Goal: Information Seeking & Learning: Learn about a topic

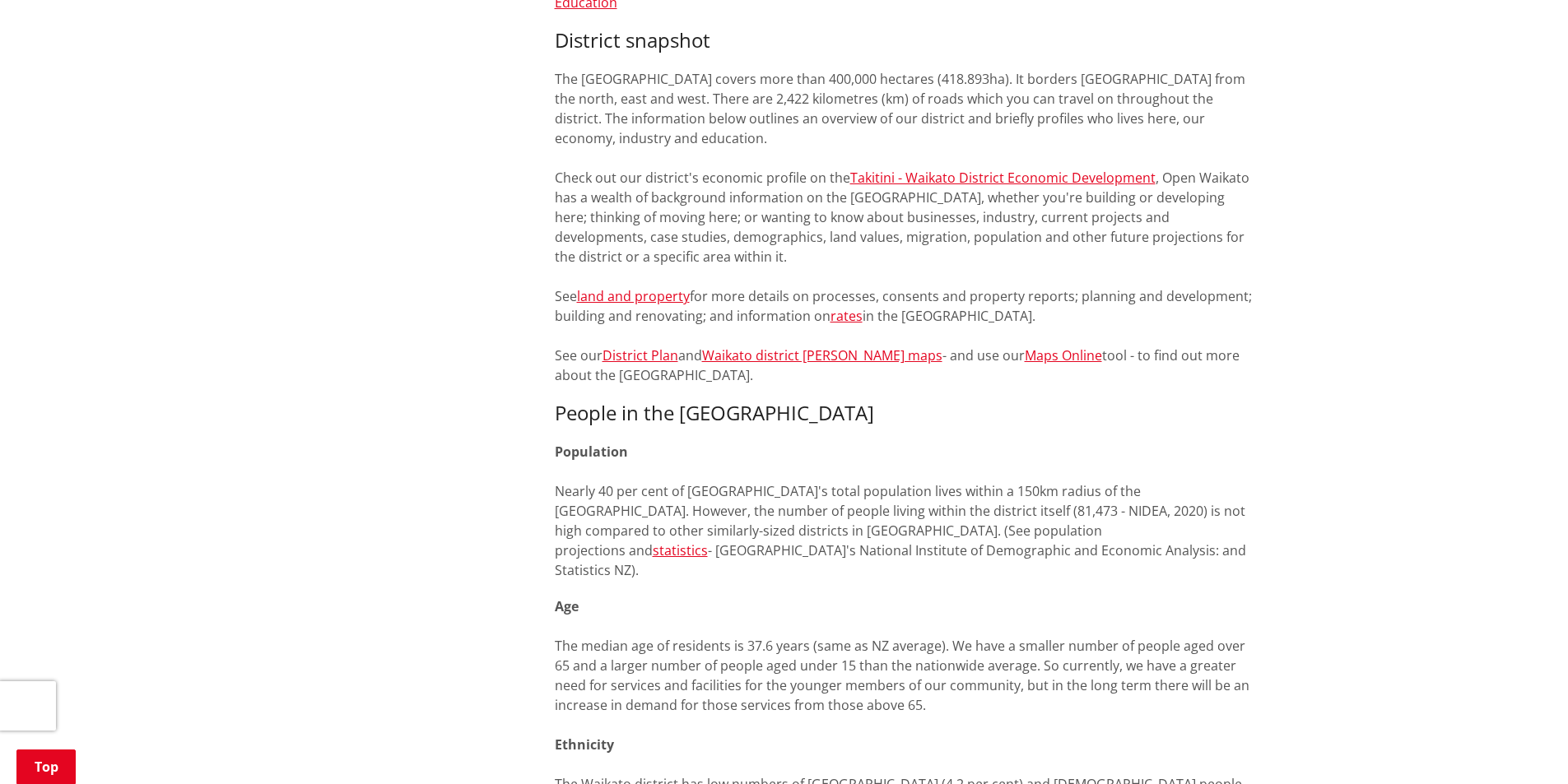
scroll to position [740, 0]
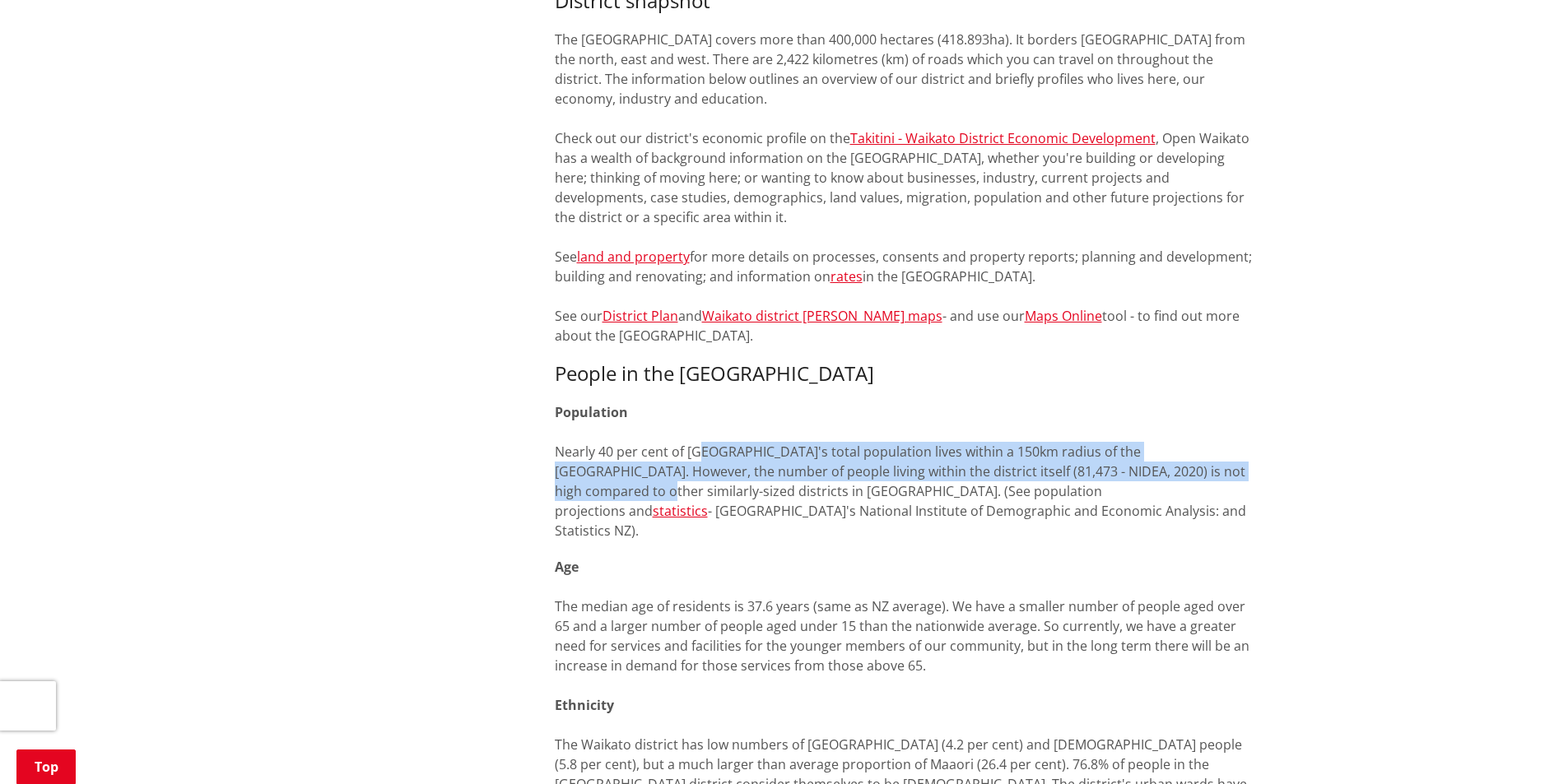
drag, startPoint x: 708, startPoint y: 451, endPoint x: 1209, endPoint y: 478, distance: 501.7
click at [1210, 478] on span "Nearly 40 per cent of [GEOGRAPHIC_DATA]'s total population lives within a 150km…" at bounding box center [900, 482] width 691 height 77
click at [1208, 478] on span "Nearly 40 per cent of [GEOGRAPHIC_DATA]'s total population lives within a 150km…" at bounding box center [900, 482] width 691 height 77
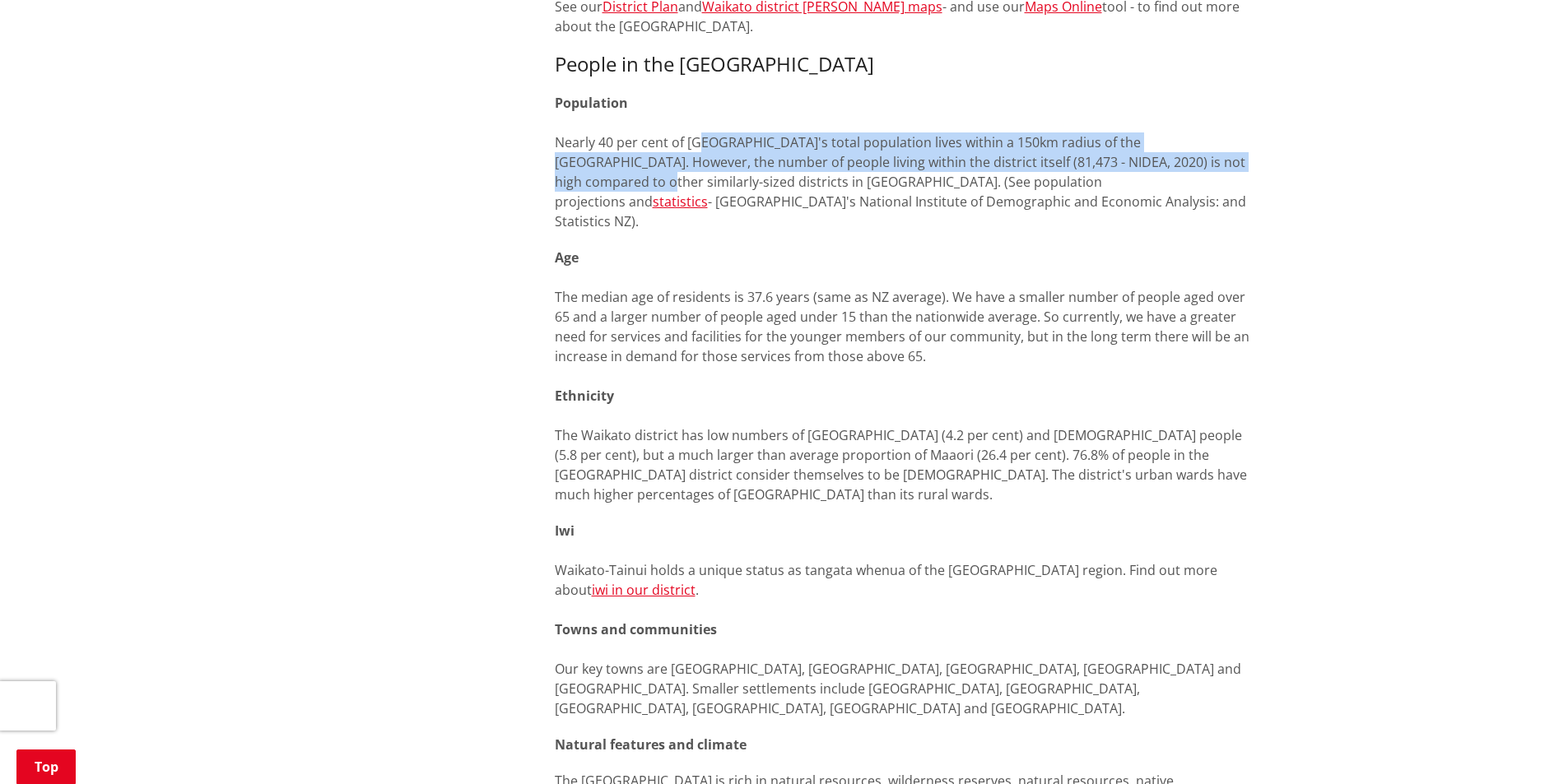
scroll to position [1069, 0]
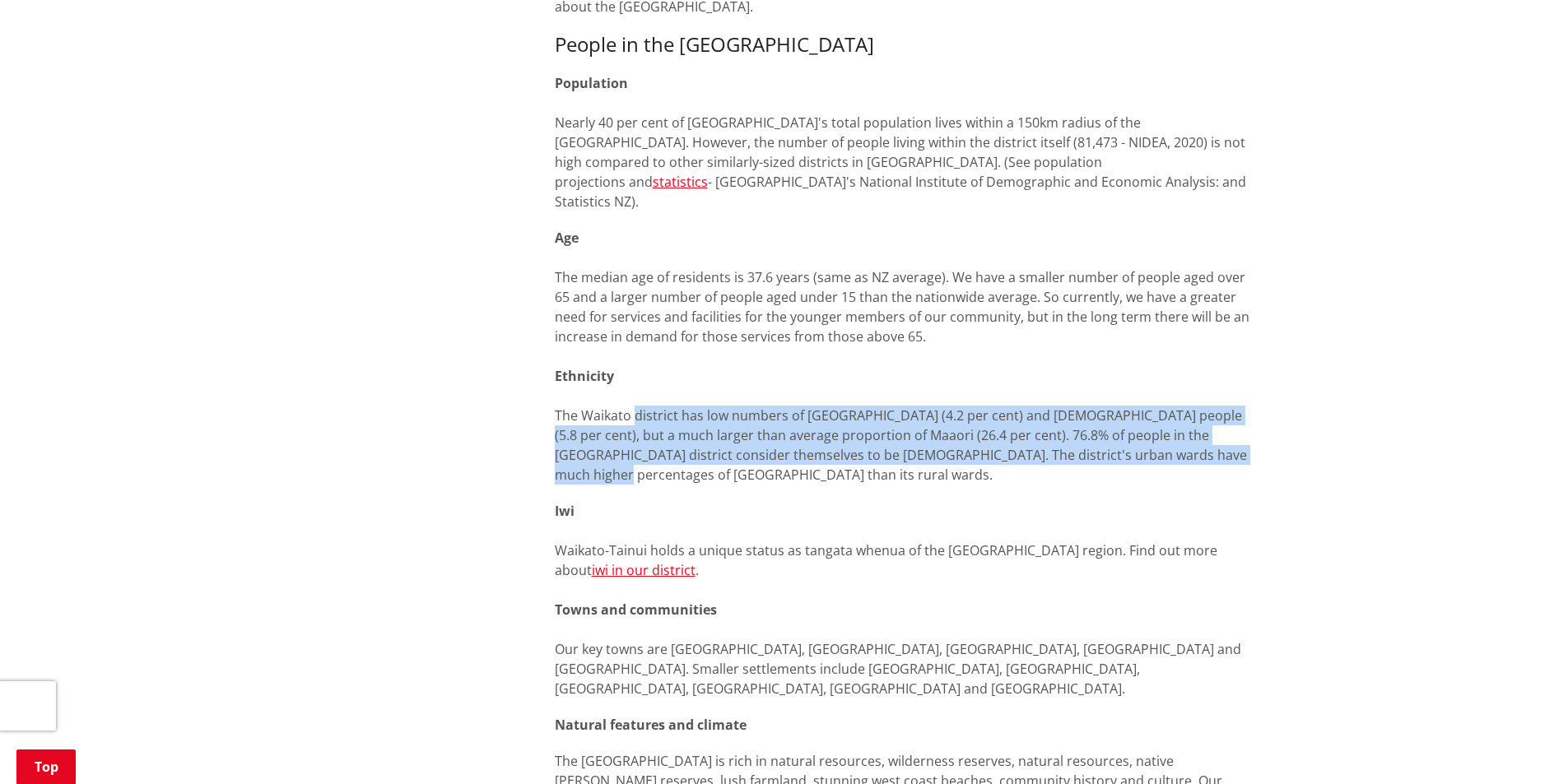
drag, startPoint x: 644, startPoint y: 396, endPoint x: 1221, endPoint y: 440, distance: 578.7
click at [1221, 440] on span "The Waikato district has low numbers of [GEOGRAPHIC_DATA] (4.2 per cent) and [D…" at bounding box center [901, 445] width 693 height 77
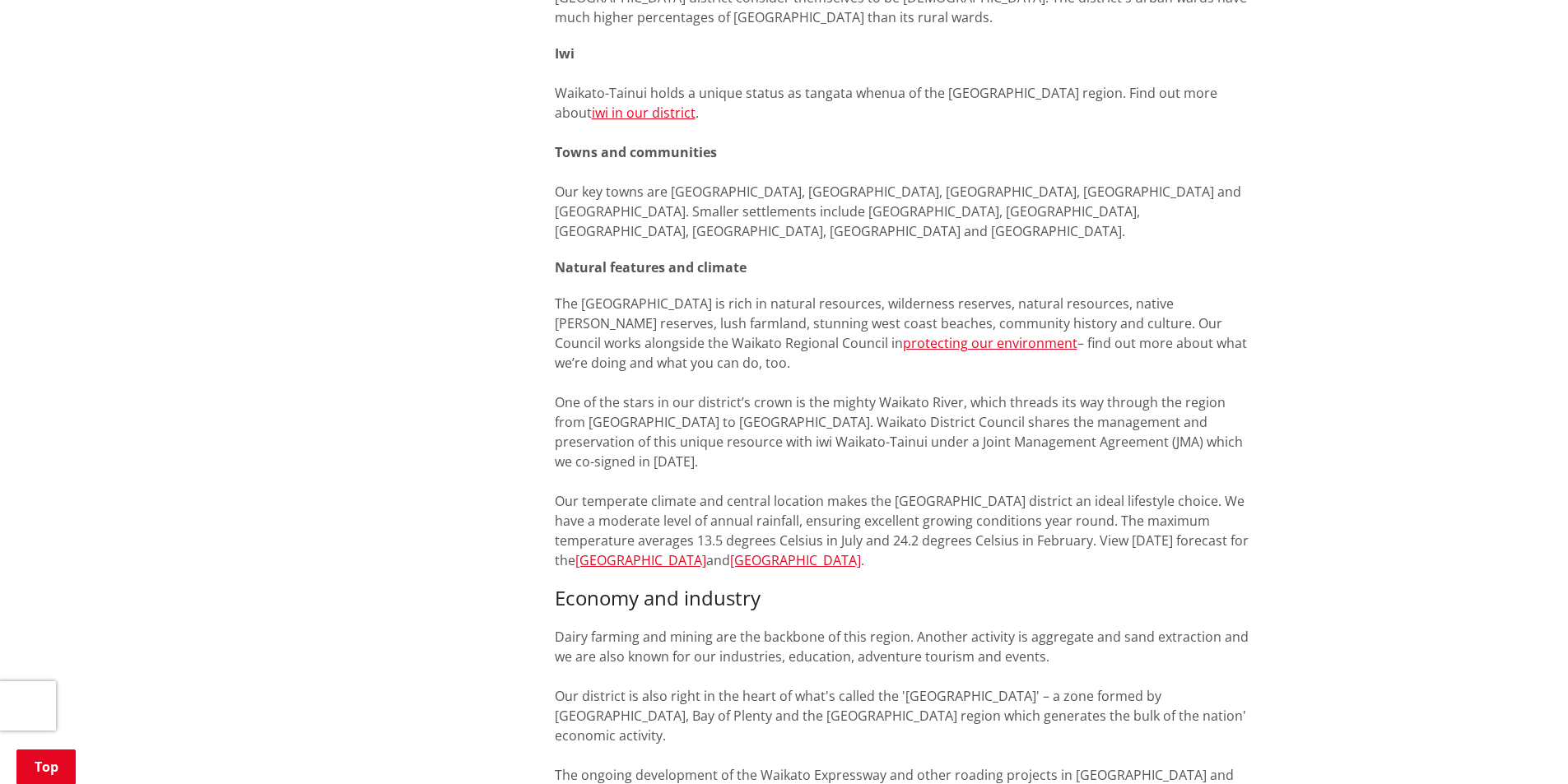
scroll to position [1645, 0]
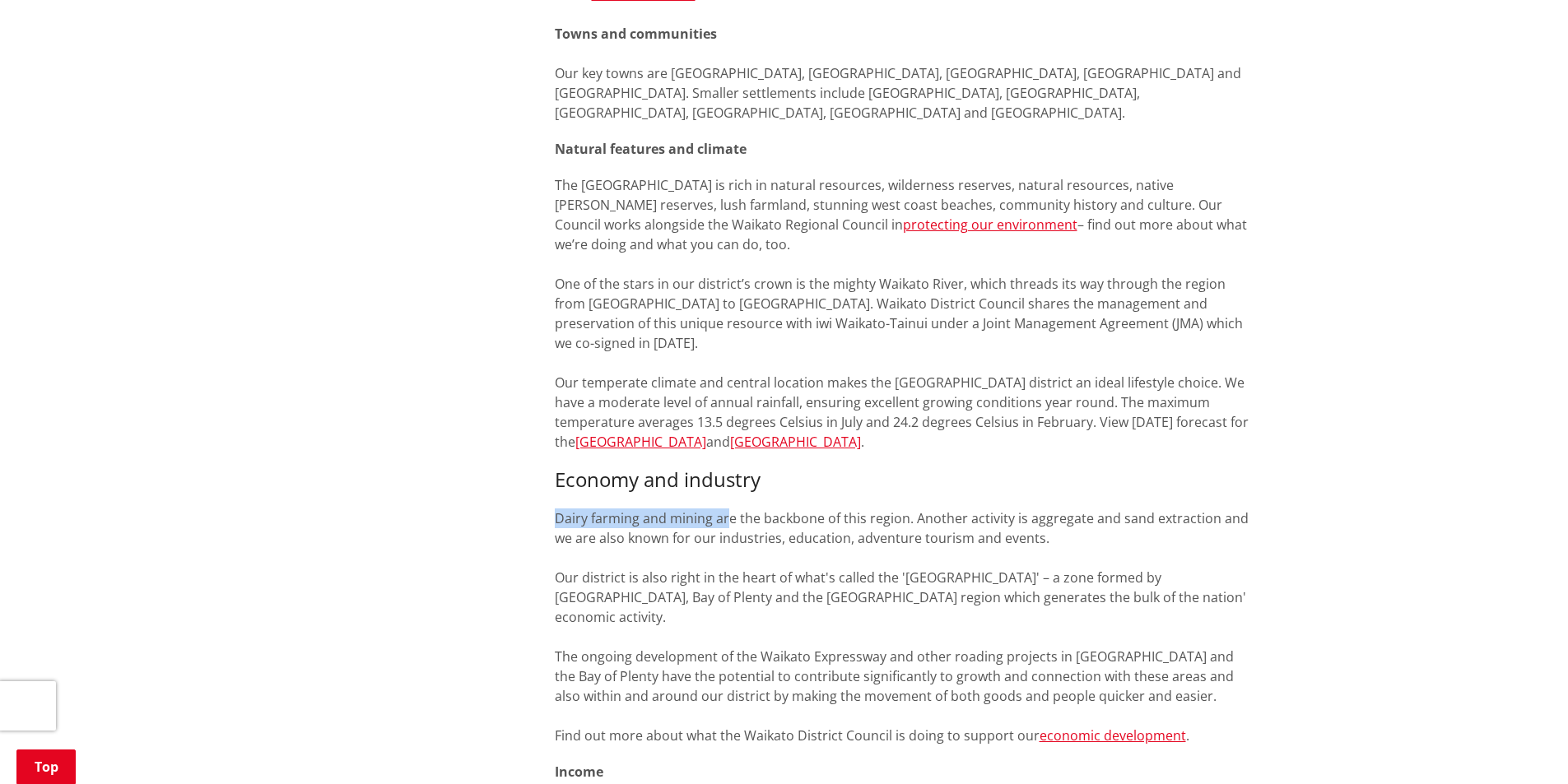
drag, startPoint x: 727, startPoint y: 440, endPoint x: 550, endPoint y: 436, distance: 177.0
click at [550, 436] on div "On this page District snapshot People in the [GEOGRAPHIC_DATA] district Natural…" at bounding box center [906, 117] width 726 height 2860
drag, startPoint x: 550, startPoint y: 436, endPoint x: 857, endPoint y: 447, distance: 307.2
click at [857, 447] on div "On this page District snapshot People in the [GEOGRAPHIC_DATA] district Natural…" at bounding box center [906, 117] width 726 height 2860
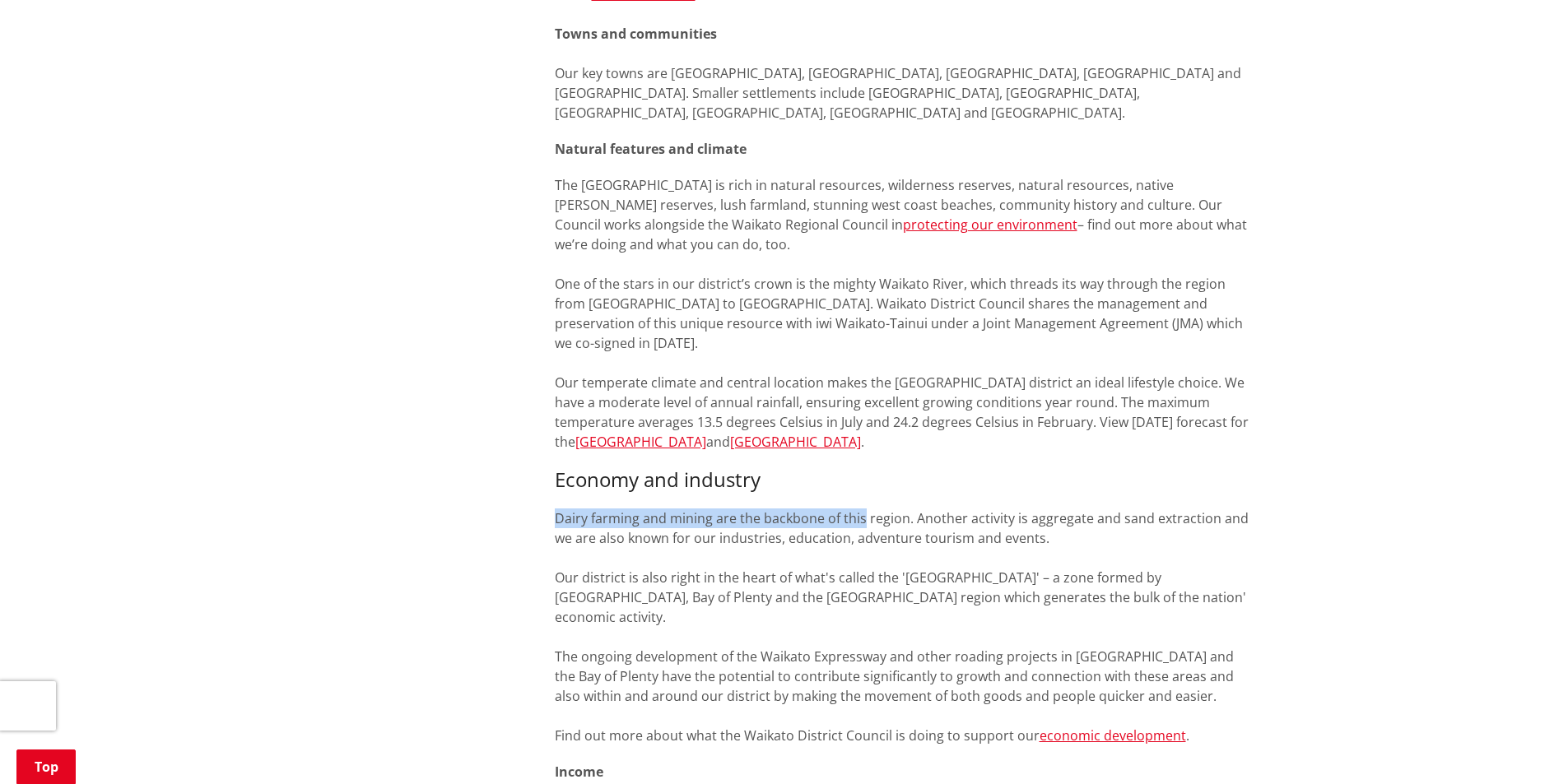
click at [857, 509] on p "Dairy farming and mining are the backbone of this region. Another activity is a…" at bounding box center [905, 627] width 701 height 237
drag, startPoint x: 836, startPoint y: 494, endPoint x: 659, endPoint y: 496, distance: 177.0
click at [659, 509] on p "Dairy farming and mining are the backbone of this region. Another activity is a…" at bounding box center [905, 627] width 701 height 237
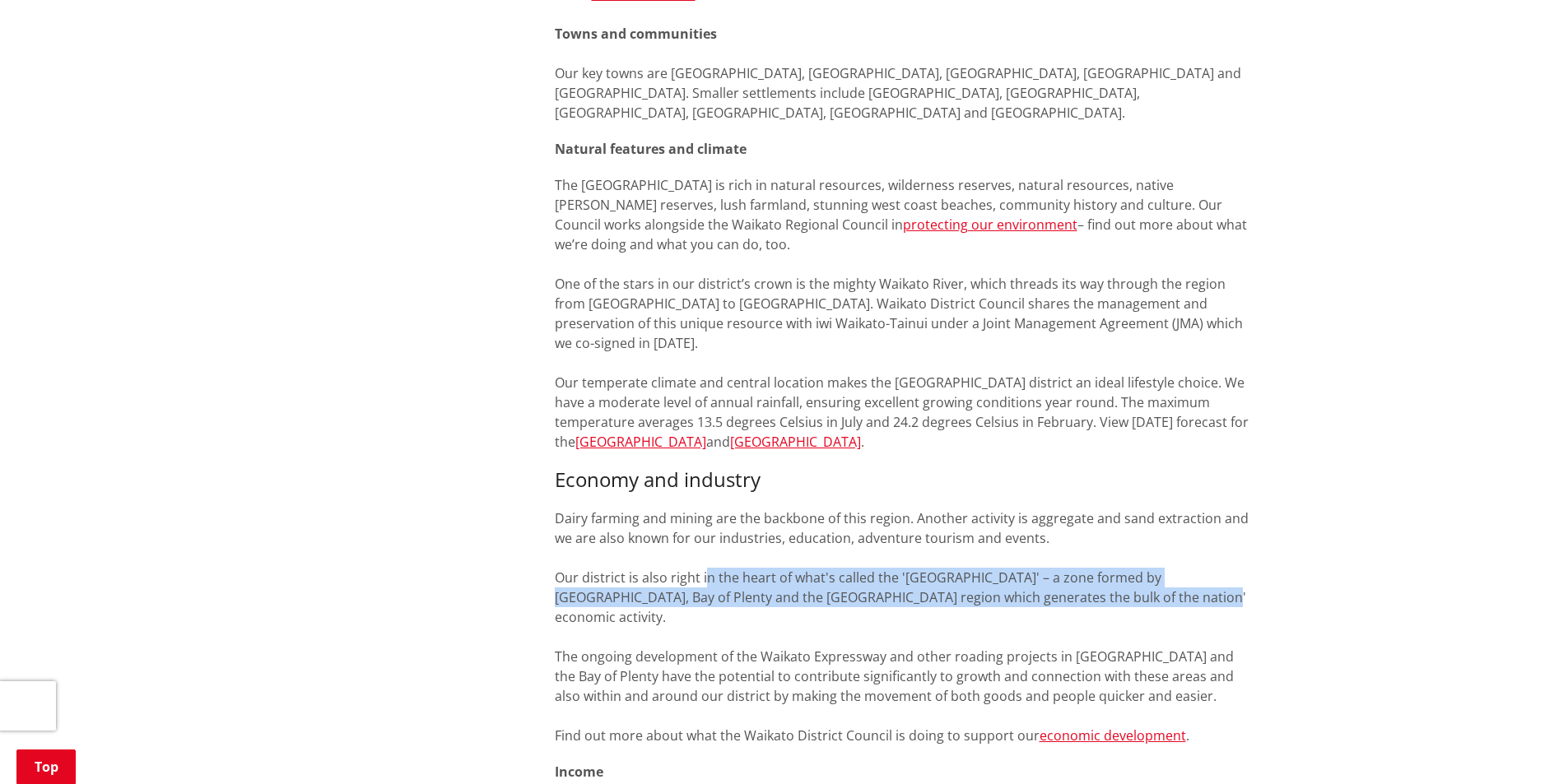
drag, startPoint x: 764, startPoint y: 503, endPoint x: 1187, endPoint y: 515, distance: 423.2
click at [1187, 515] on p "Dairy farming and mining are the backbone of this region. Another activity is a…" at bounding box center [905, 627] width 701 height 237
click at [1194, 513] on p "Dairy farming and mining are the backbone of this region. Another activity is a…" at bounding box center [905, 627] width 701 height 237
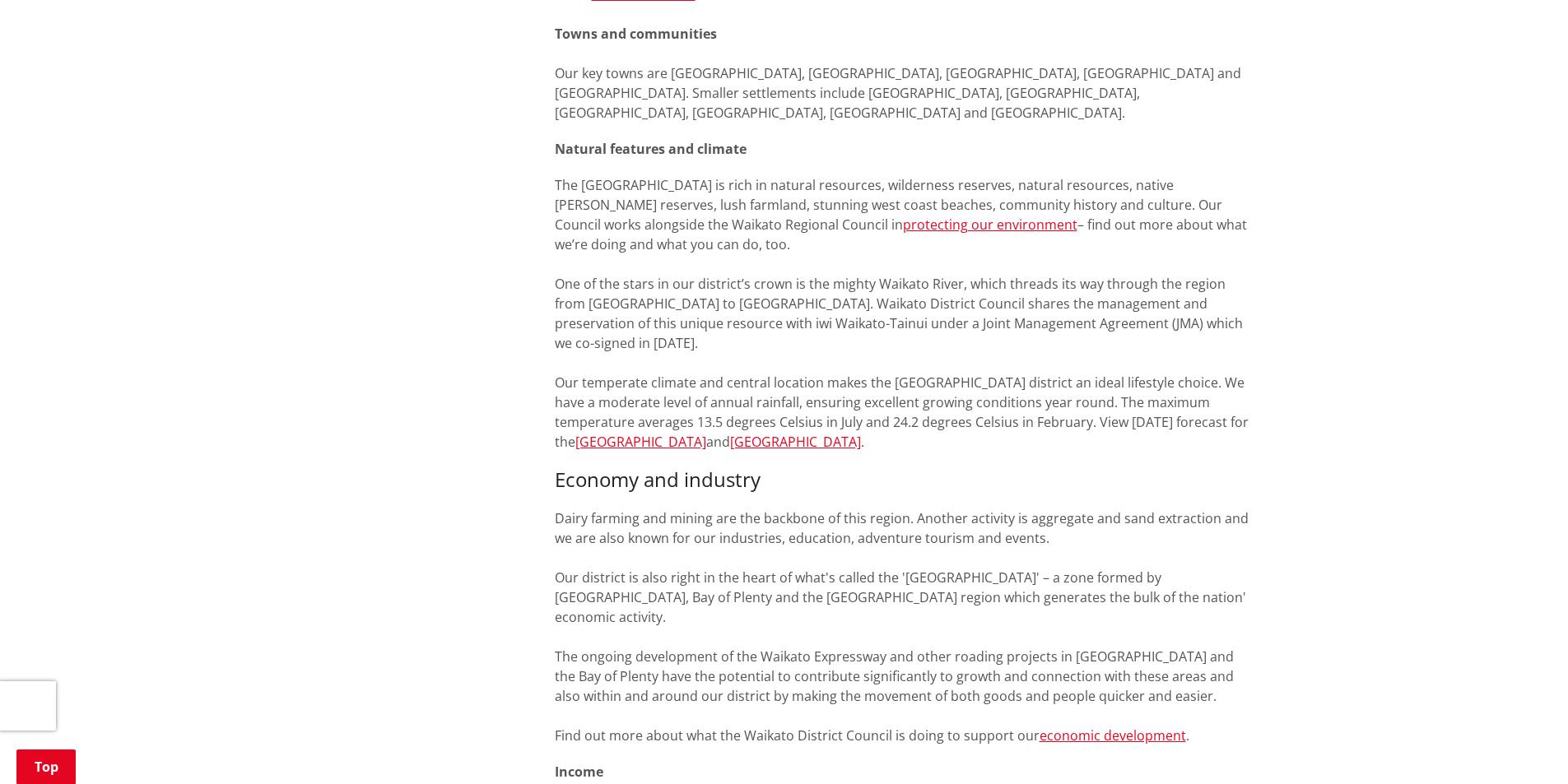
click at [1215, 509] on p "Dairy farming and mining are the backbone of this region. Another activity is a…" at bounding box center [905, 627] width 701 height 237
drag, startPoint x: 871, startPoint y: 534, endPoint x: 720, endPoint y: 525, distance: 151.3
click at [748, 528] on p "Dairy farming and mining are the backbone of this region. Another activity is a…" at bounding box center [905, 627] width 701 height 237
click at [720, 525] on p "Dairy farming and mining are the backbone of this region. Another activity is a…" at bounding box center [905, 627] width 701 height 237
drag, startPoint x: 747, startPoint y: 523, endPoint x: 1043, endPoint y: 523, distance: 296.0
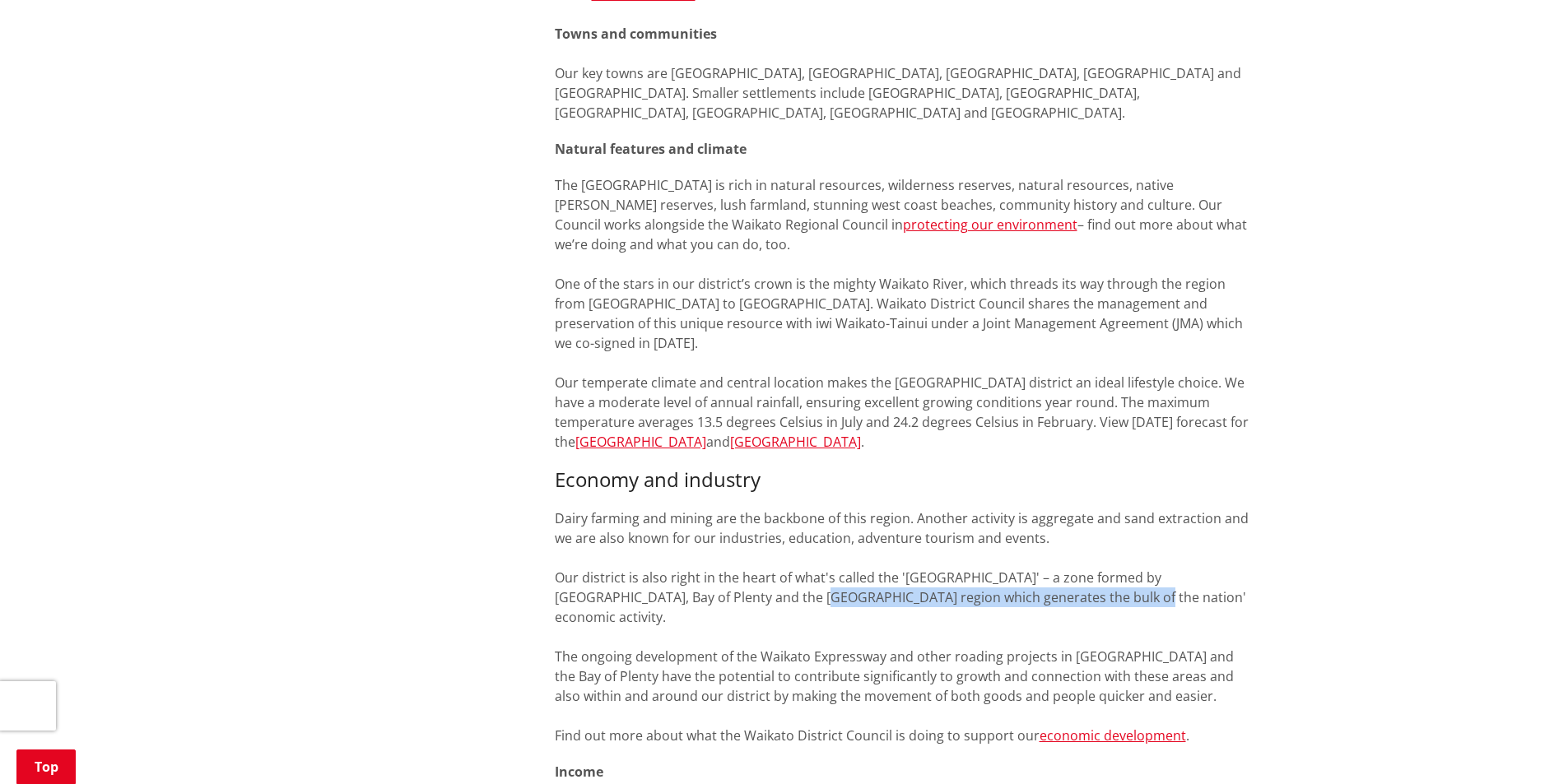
click at [1042, 523] on p "Dairy farming and mining are the backbone of this region. Another activity is a…" at bounding box center [905, 627] width 701 height 237
click at [1057, 523] on p "Dairy farming and mining are the backbone of this region. Another activity is a…" at bounding box center [905, 627] width 701 height 237
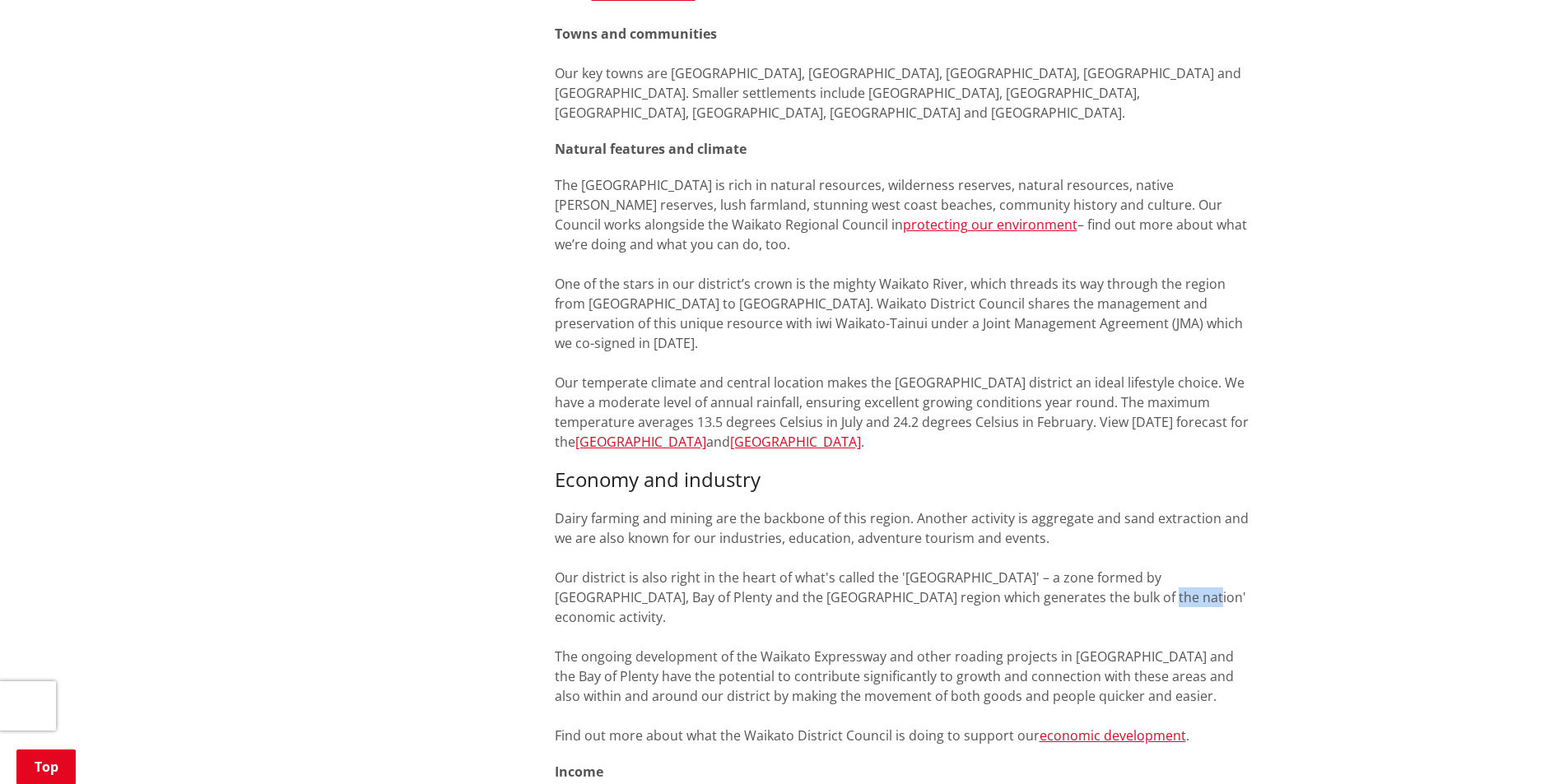
drag, startPoint x: 1084, startPoint y: 521, endPoint x: 1023, endPoint y: 526, distance: 61.2
click at [1045, 525] on p "Dairy farming and mining are the backbone of this region. Another activity is a…" at bounding box center [905, 627] width 701 height 237
drag, startPoint x: 870, startPoint y: 571, endPoint x: 689, endPoint y: 570, distance: 181.0
click at [720, 571] on p "Dairy farming and mining are the backbone of this region. Another activity is a…" at bounding box center [905, 627] width 701 height 237
click at [654, 566] on p "Dairy farming and mining are the backbone of this region. Another activity is a…" at bounding box center [905, 627] width 701 height 237
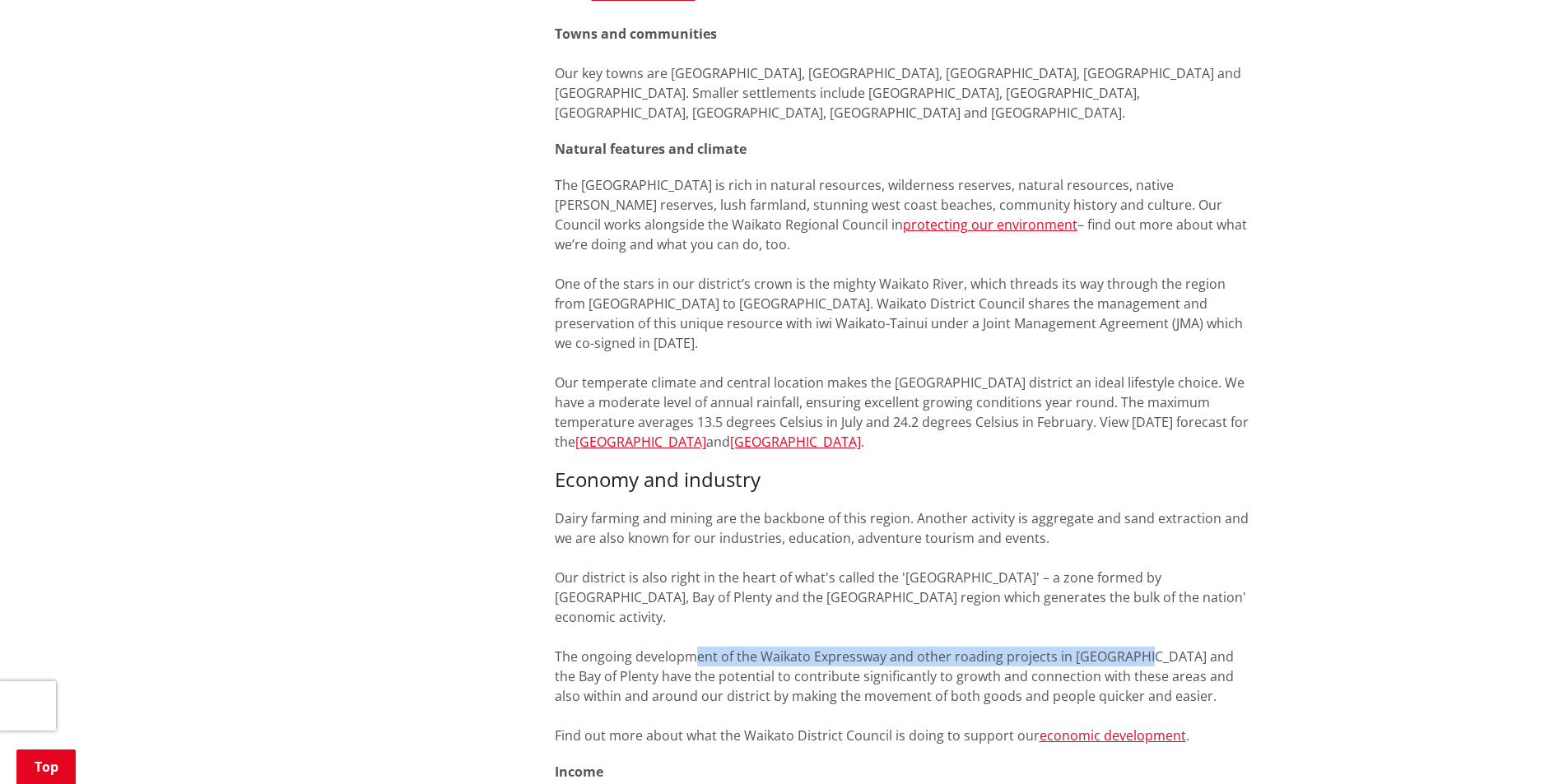
drag, startPoint x: 756, startPoint y: 564, endPoint x: 1162, endPoint y: 564, distance: 406.0
click at [1143, 564] on p "Dairy farming and mining are the backbone of this region. Another activity is a…" at bounding box center [905, 627] width 701 height 237
click at [1162, 564] on p "Dairy farming and mining are the backbone of this region. Another activity is a…" at bounding box center [905, 627] width 701 height 237
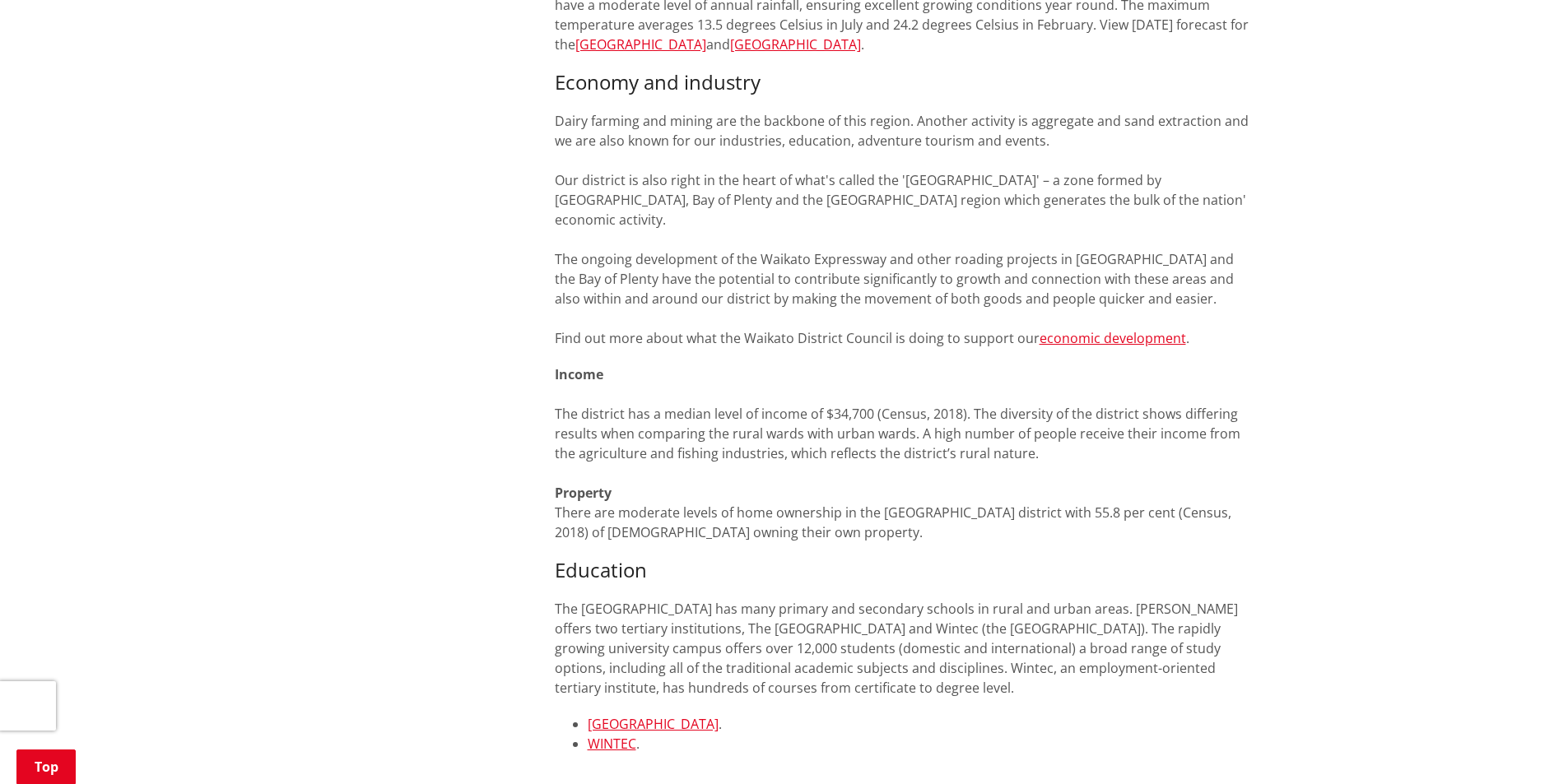
scroll to position [2056, 0]
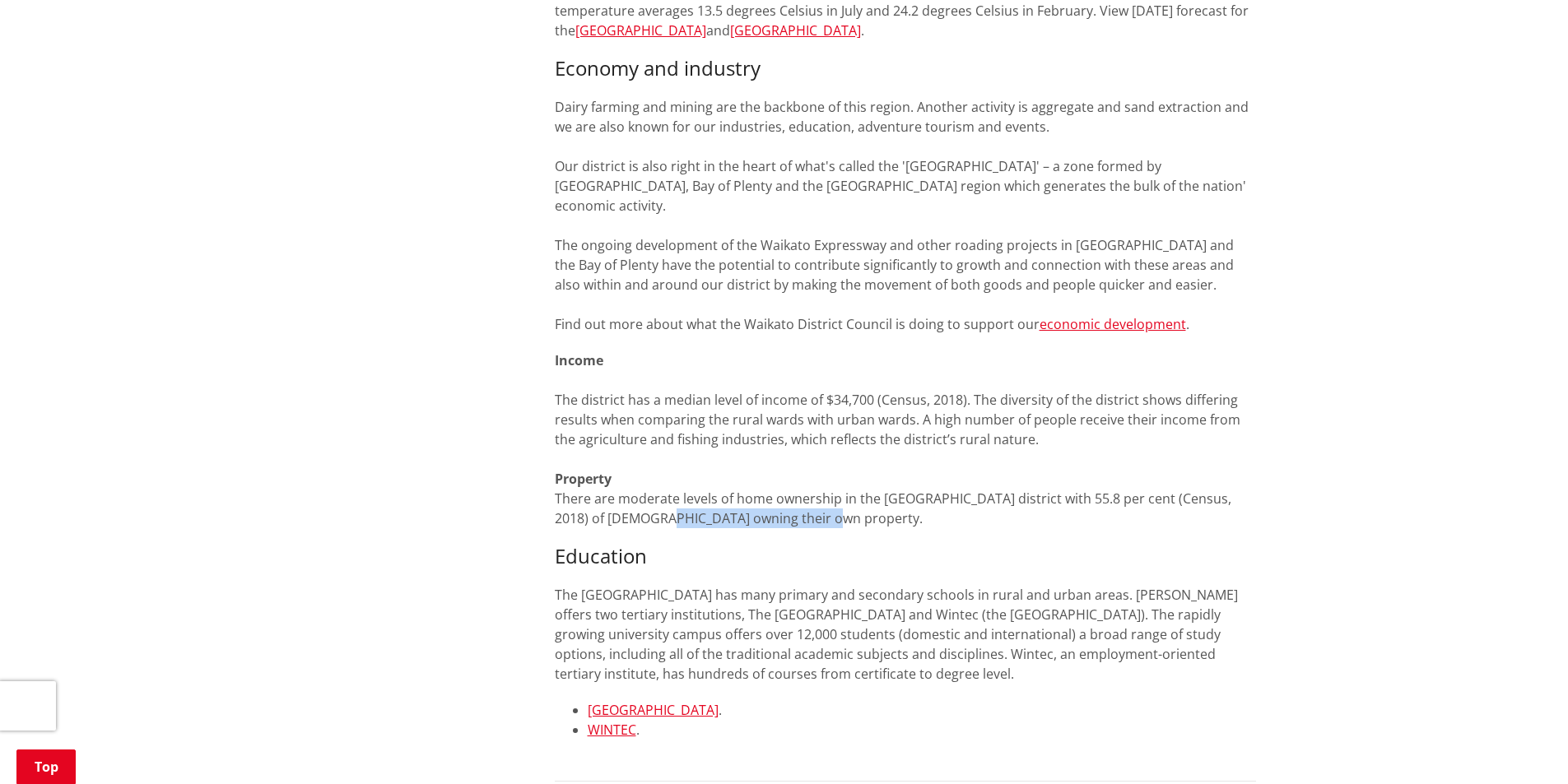
drag, startPoint x: 841, startPoint y: 417, endPoint x: 678, endPoint y: 415, distance: 163.0
click at [678, 415] on p "Income The district has a median level of income of $34,700 (Census, 2018). The…" at bounding box center [905, 439] width 701 height 178
click at [858, 425] on p "Income The district has a median level of income of $34,700 (Census, 2018). The…" at bounding box center [905, 439] width 701 height 178
